Goal: Communication & Community: Answer question/provide support

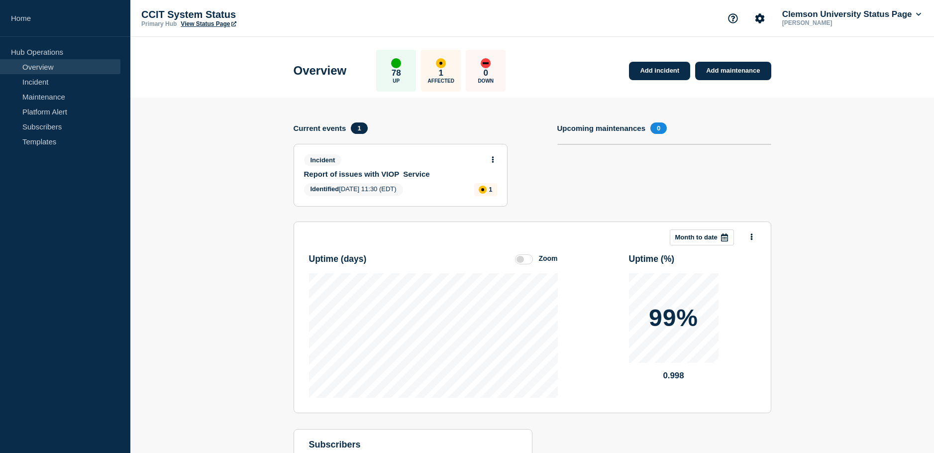
click at [582, 75] on div "Overview 78 Up 1 Affected 0 Down Add incident Add maintenance" at bounding box center [532, 67] width 500 height 61
click at [548, 68] on div "Overview 78 Up 1 Affected 0 Down Add incident Add maintenance" at bounding box center [532, 67] width 500 height 61
click at [910, 103] on section "Add incident Add maintenance Current events 1 Incident Report of issues with VI…" at bounding box center [531, 312] width 803 height 428
click at [577, 67] on div "Overview 78 Up 1 Affected 0 Down Add incident Add maintenance" at bounding box center [532, 67] width 500 height 61
click at [665, 63] on link "Add incident" at bounding box center [659, 71] width 61 height 18
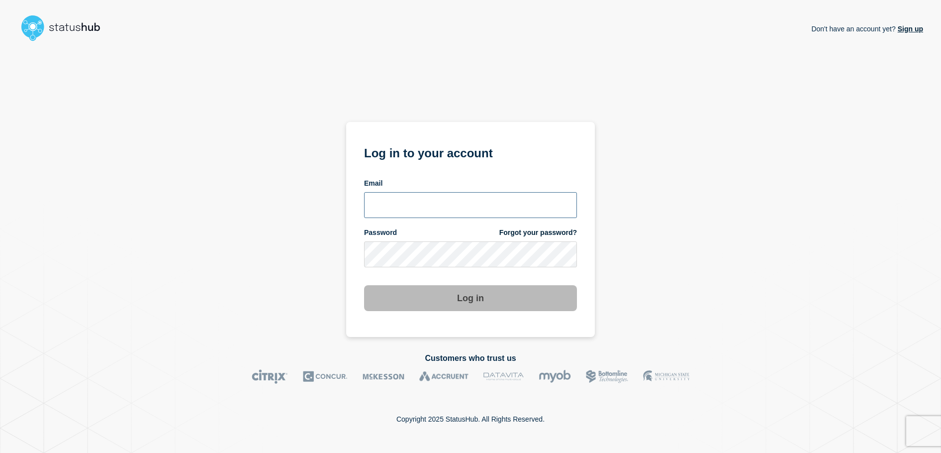
type input "[EMAIL_ADDRESS][DOMAIN_NAME]"
click at [462, 292] on button "Log in" at bounding box center [470, 298] width 213 height 26
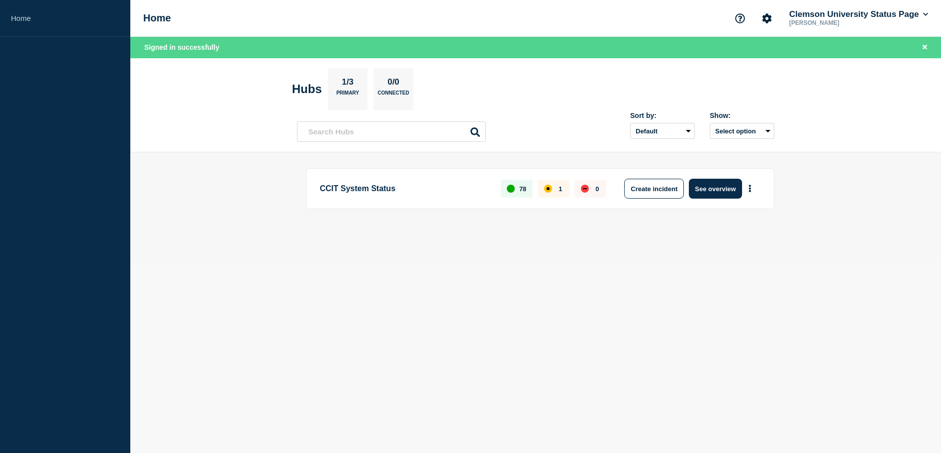
click at [89, 198] on aside "Home" at bounding box center [65, 226] width 130 height 453
click at [277, 269] on body "Home Home Clemson University Status Page [PERSON_NAME] Signed in successfully H…" at bounding box center [470, 226] width 941 height 453
